Goal: Find specific page/section: Find specific page/section

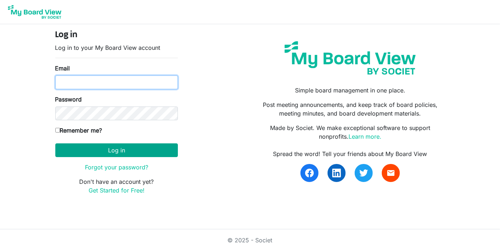
type input "[EMAIL_ADDRESS][DOMAIN_NAME]"
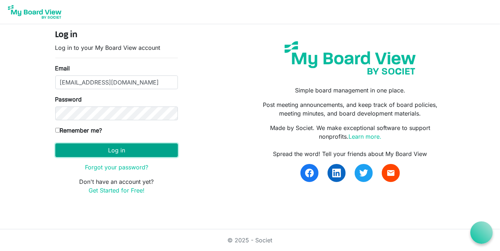
click at [130, 147] on button "Log in" at bounding box center [116, 150] width 123 height 14
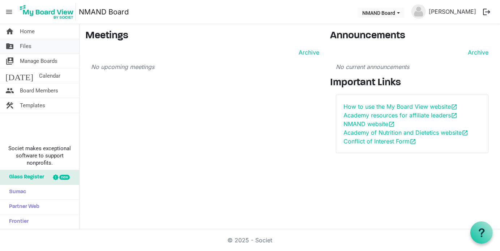
click at [56, 48] on link "folder_shared Files" at bounding box center [39, 46] width 79 height 14
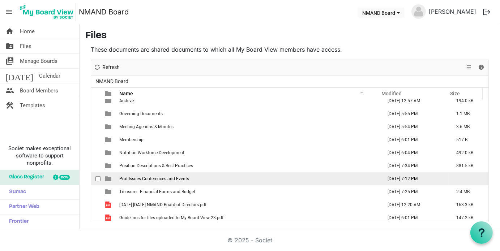
scroll to position [8, 0]
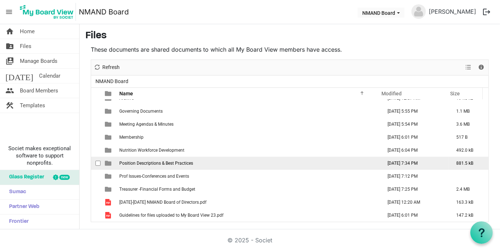
click at [159, 161] on span "Position Descriptions & Best Practices" at bounding box center [156, 163] width 74 height 5
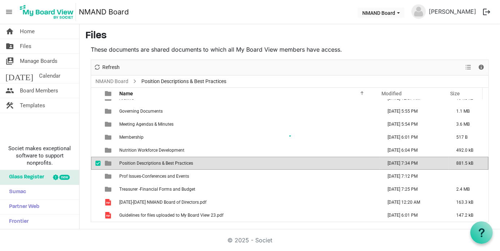
scroll to position [0, 0]
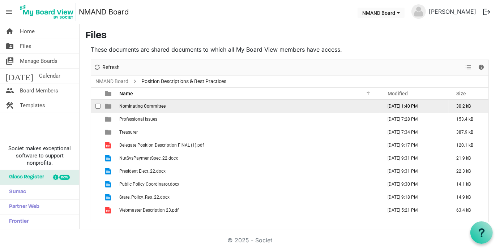
click at [154, 105] on span "Nominating Committee" at bounding box center [142, 106] width 46 height 5
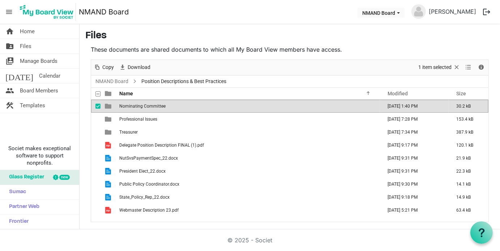
click at [154, 105] on span "Nominating Committee" at bounding box center [142, 106] width 46 height 5
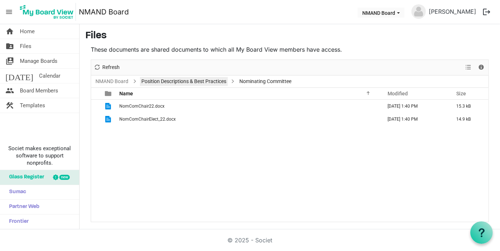
click at [175, 84] on link "Position Descriptions & Best Practices" at bounding box center [184, 81] width 88 height 9
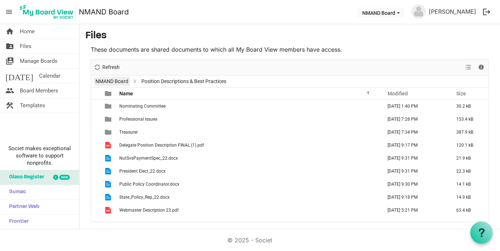
click at [116, 82] on link "NMAND Board" at bounding box center [112, 81] width 36 height 9
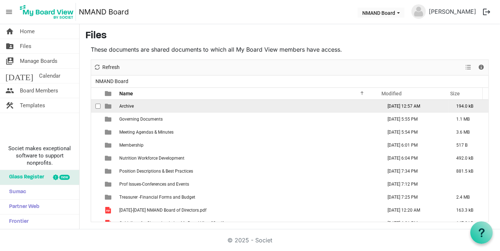
click at [128, 104] on span "Archive" at bounding box center [126, 106] width 14 height 5
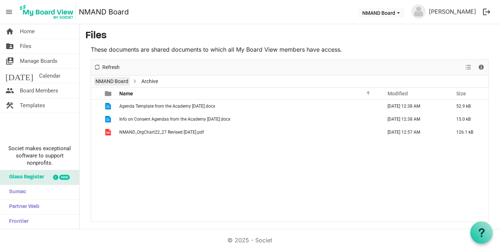
click at [116, 82] on link "NMAND Board" at bounding box center [112, 81] width 36 height 9
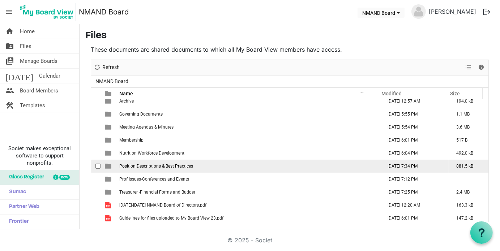
scroll to position [8, 0]
